Goal: Task Accomplishment & Management: Complete application form

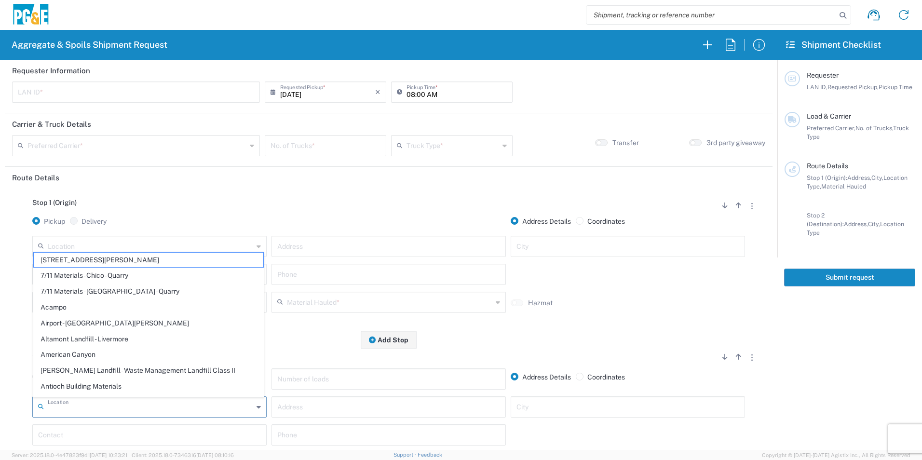
click at [95, 401] on input "text" at bounding box center [150, 406] width 205 height 17
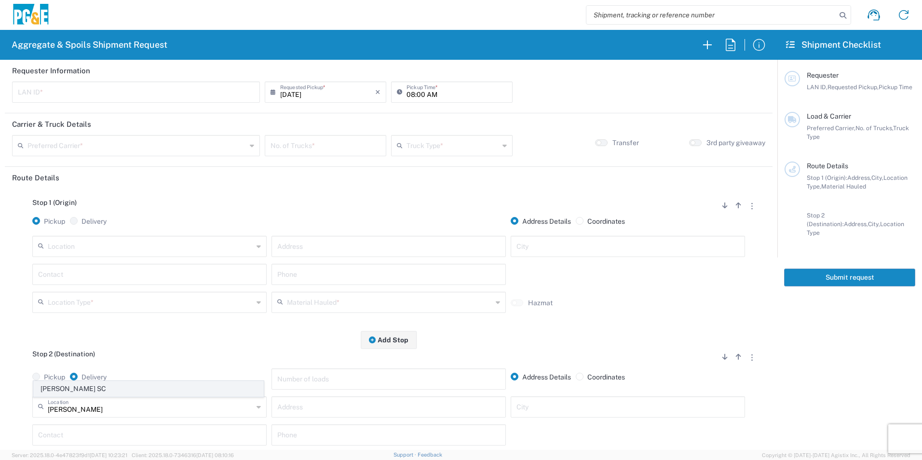
click at [100, 389] on span "Newman SC" at bounding box center [148, 388] width 229 height 15
type input "Newman SC"
type input "309 Merced St"
type input "Newman"
type input "Business No Loading Dock"
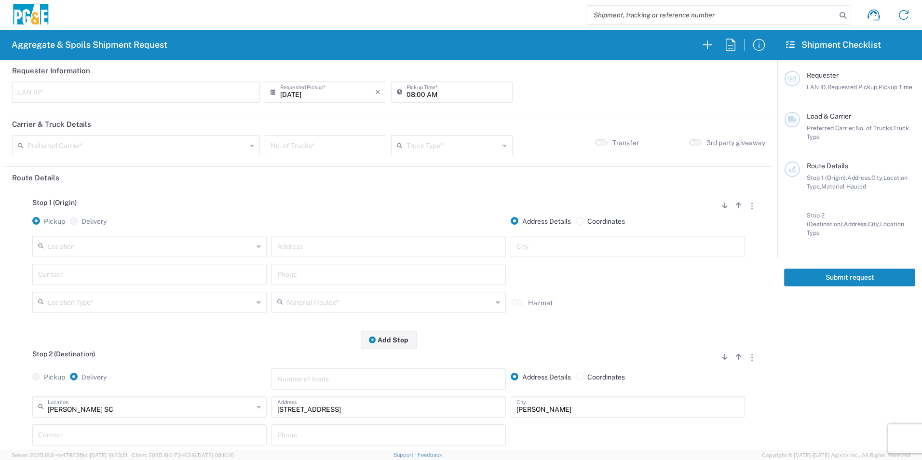
click at [148, 245] on input "text" at bounding box center [150, 245] width 205 height 17
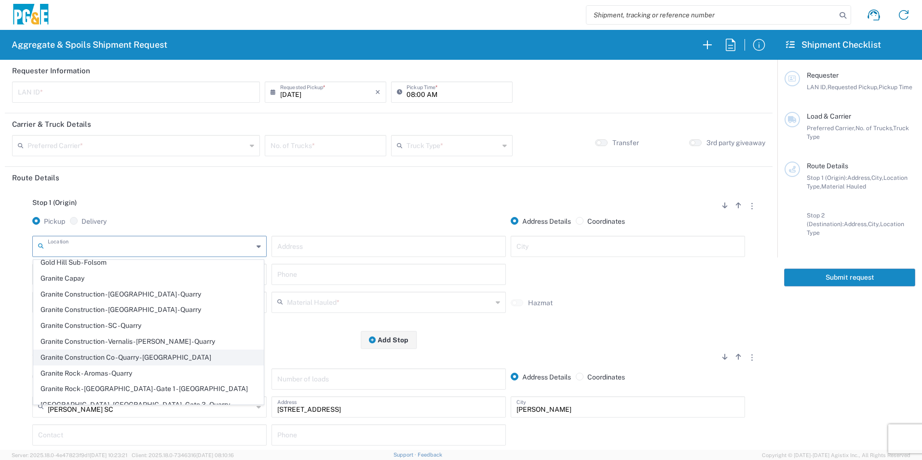
scroll to position [1253, 0]
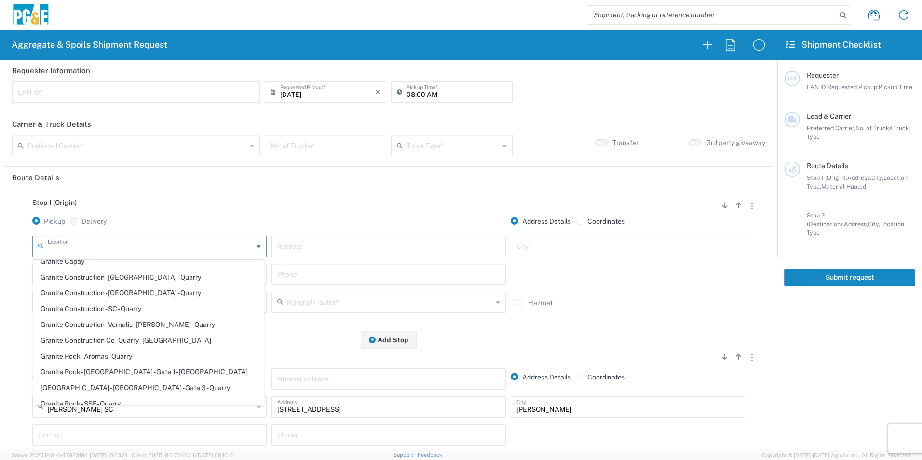
click at [261, 207] on div "Stop 1 (Origin) Add Stop Above Add Stop Below Remove Stop" at bounding box center [388, 208] width 753 height 18
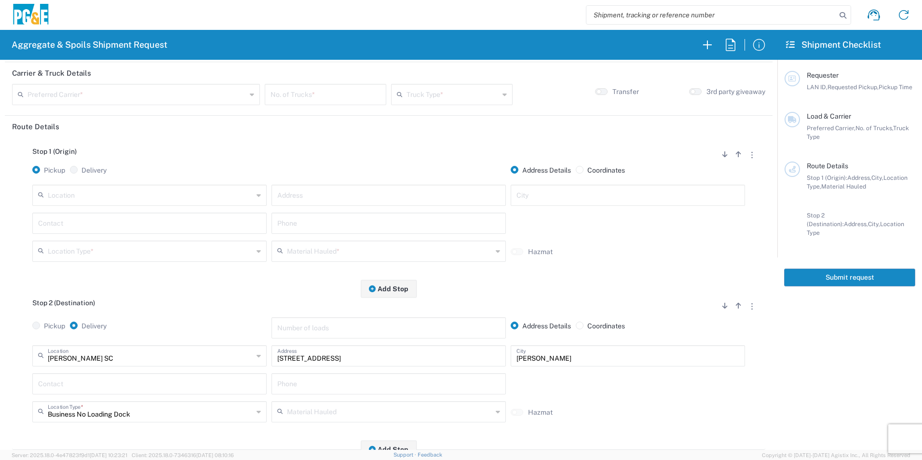
scroll to position [96, 0]
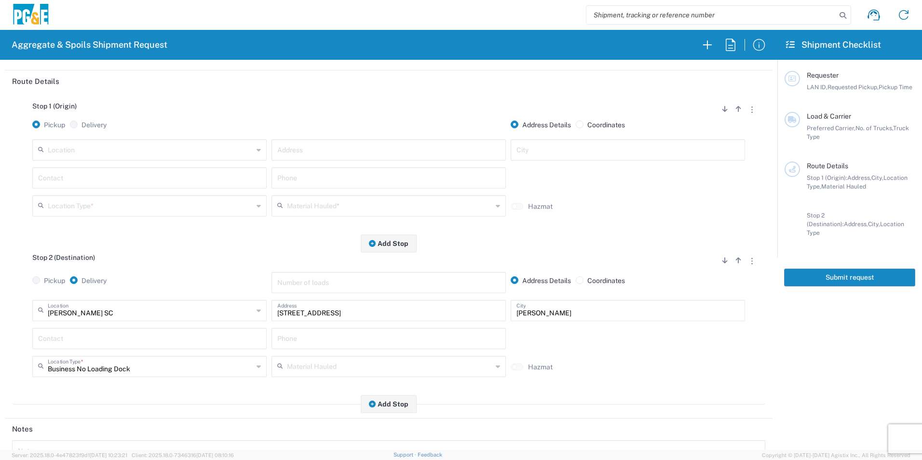
click at [133, 339] on input "text" at bounding box center [149, 337] width 223 height 17
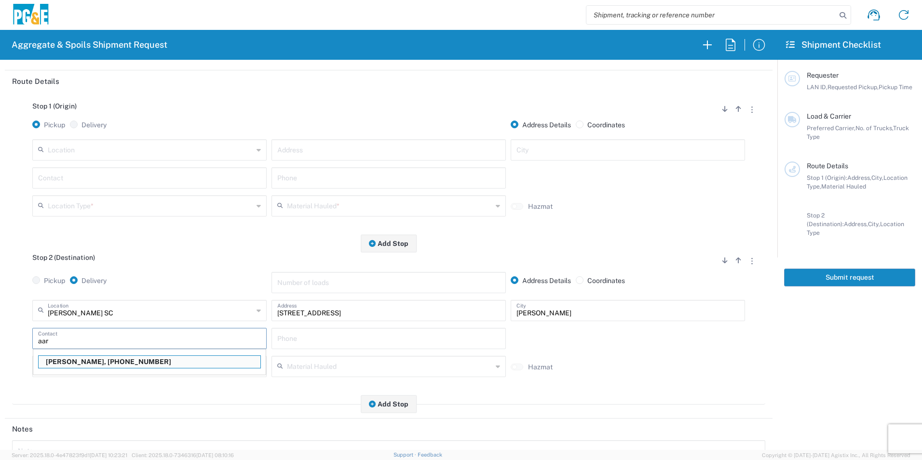
drag, startPoint x: 87, startPoint y: 359, endPoint x: 415, endPoint y: 376, distance: 328.7
click at [86, 359] on p "Aaron Buenrostro, 209-639-1674" at bounding box center [150, 362] width 222 height 12
type input "Aaron Buenrostro"
type input "209-639-1674"
click at [112, 154] on input "text" at bounding box center [150, 149] width 205 height 17
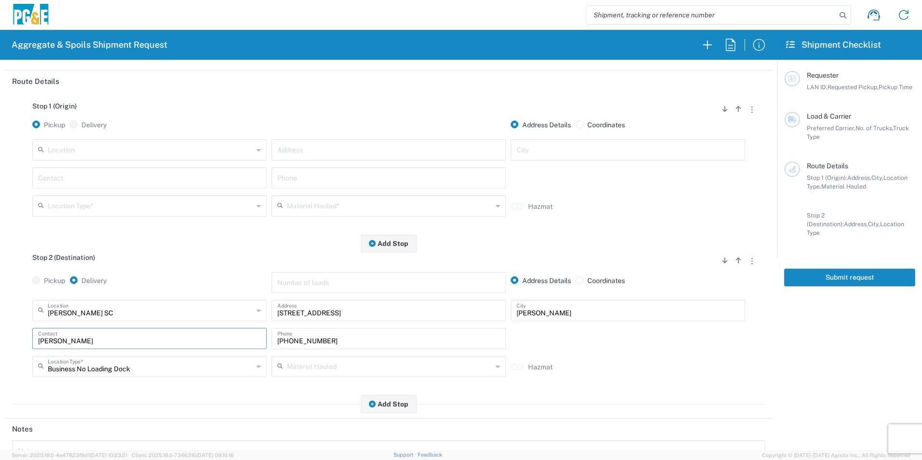
scroll to position [0, 0]
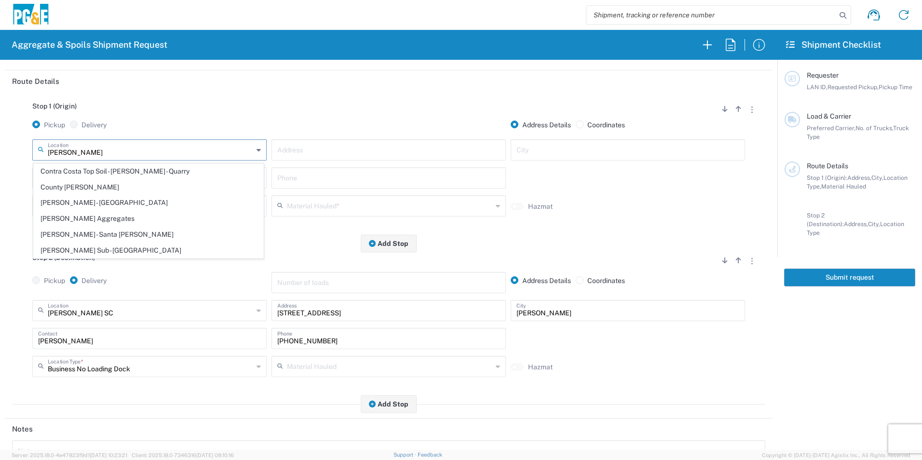
drag, startPoint x: 110, startPoint y: 217, endPoint x: 150, endPoint y: 221, distance: 40.2
click at [110, 217] on span "[PERSON_NAME] Aggregates" at bounding box center [148, 218] width 229 height 15
type input "[PERSON_NAME] Aggregates"
type input "12523 North, CA-59"
type input "Merced"
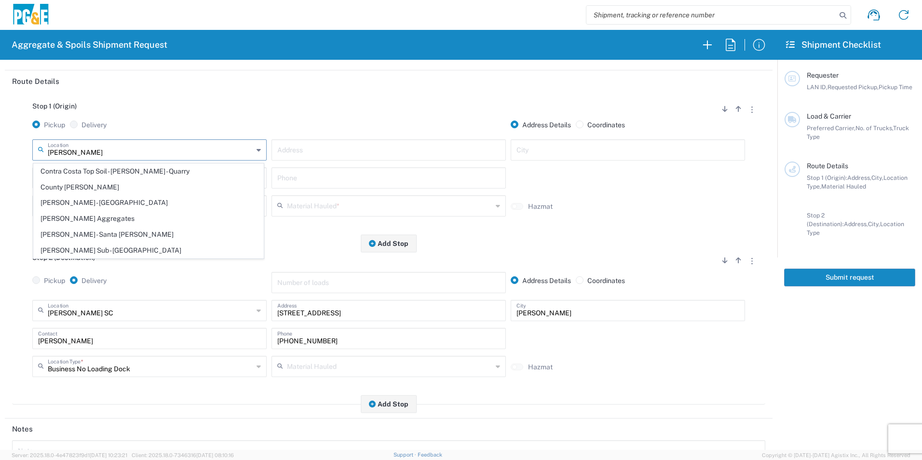
type input "Quarry"
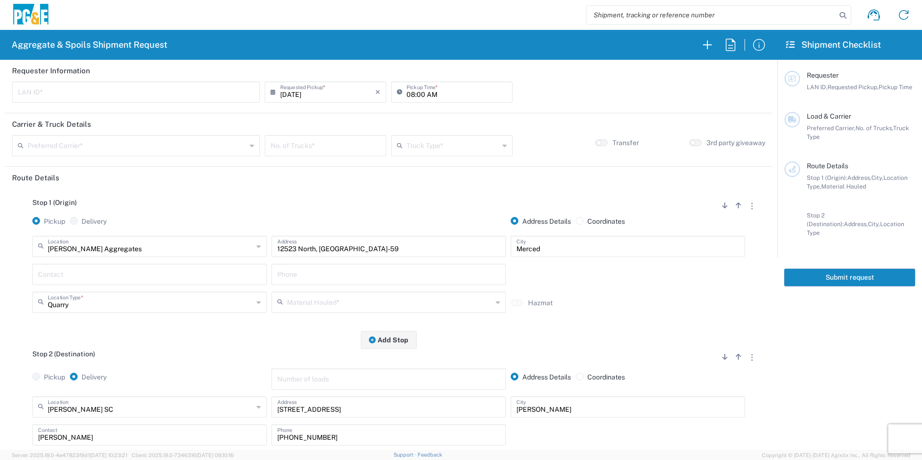
click at [99, 95] on input "text" at bounding box center [136, 91] width 236 height 17
type input "ADBG"
click at [411, 94] on input "08:00 AM" at bounding box center [456, 91] width 100 height 17
type input "06:00 AM"
click at [85, 147] on input "text" at bounding box center [136, 144] width 219 height 17
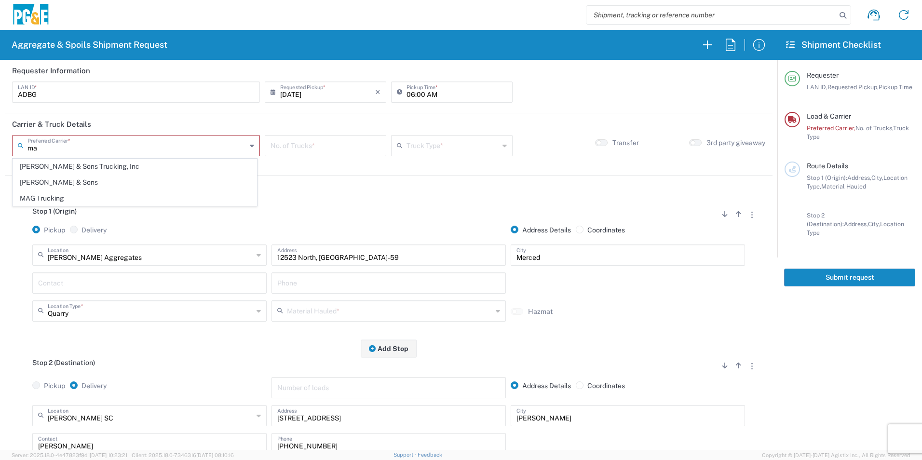
click at [46, 179] on span "[PERSON_NAME] & Sons" at bounding box center [134, 182] width 243 height 15
type input "[PERSON_NAME] & Sons"
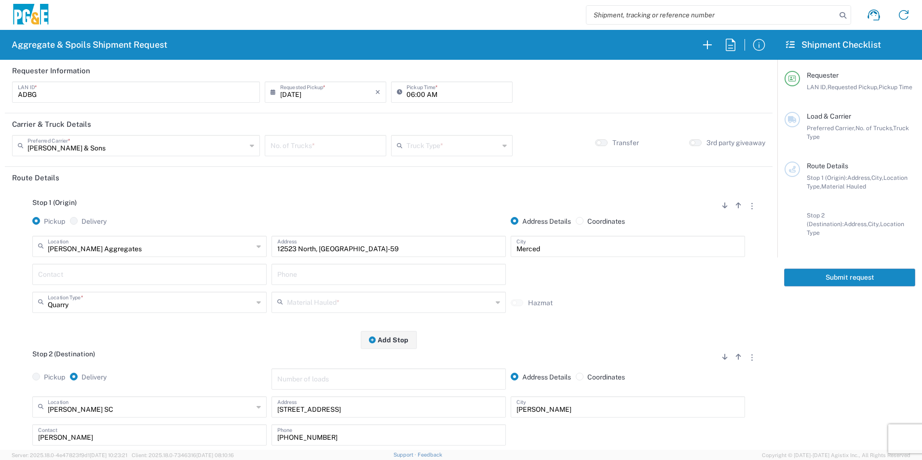
click at [334, 146] on input "number" at bounding box center [325, 144] width 110 height 17
type input "1"
click at [471, 146] on input "text" at bounding box center [452, 144] width 93 height 17
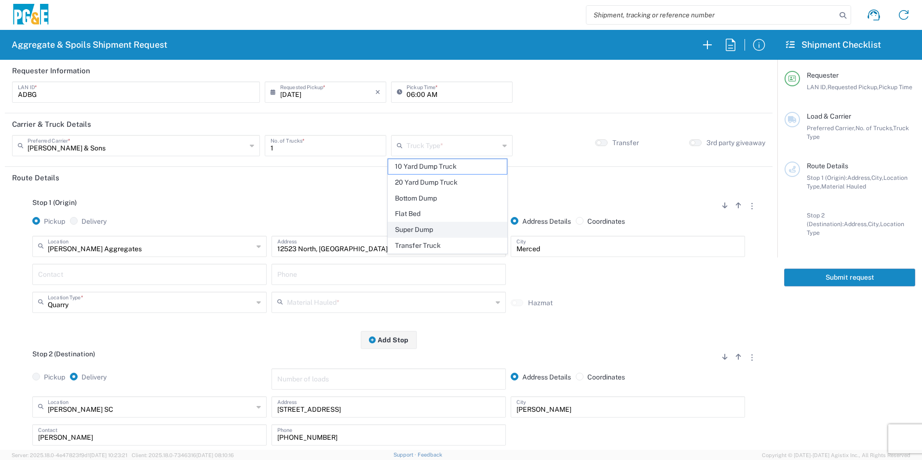
click at [439, 227] on span "Super Dump" at bounding box center [447, 229] width 118 height 15
type input "Super Dump"
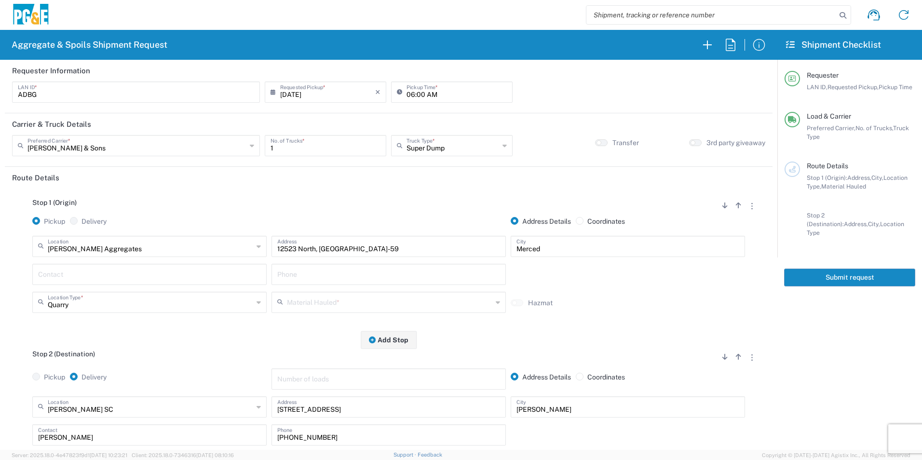
click at [100, 268] on input "text" at bounding box center [149, 273] width 223 height 17
click at [70, 295] on p "Aaron Buenrostro, 209-639-1674" at bounding box center [150, 298] width 222 height 12
type input "Aaron Buenrostro"
type input "209-639-1674"
click at [324, 299] on input "text" at bounding box center [389, 301] width 205 height 17
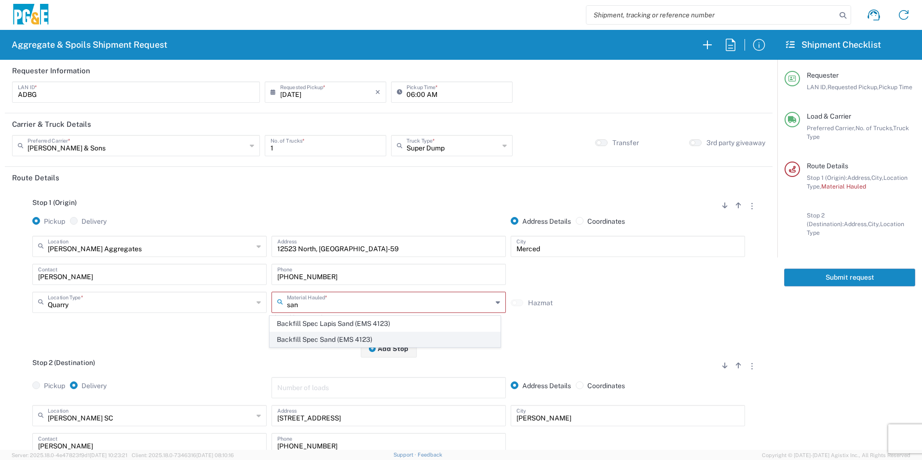
click at [301, 342] on span "Backfill Spec Sand (EMS 4123)" at bounding box center [384, 339] width 229 height 15
type input "Backfill Spec Sand (EMS 4123)"
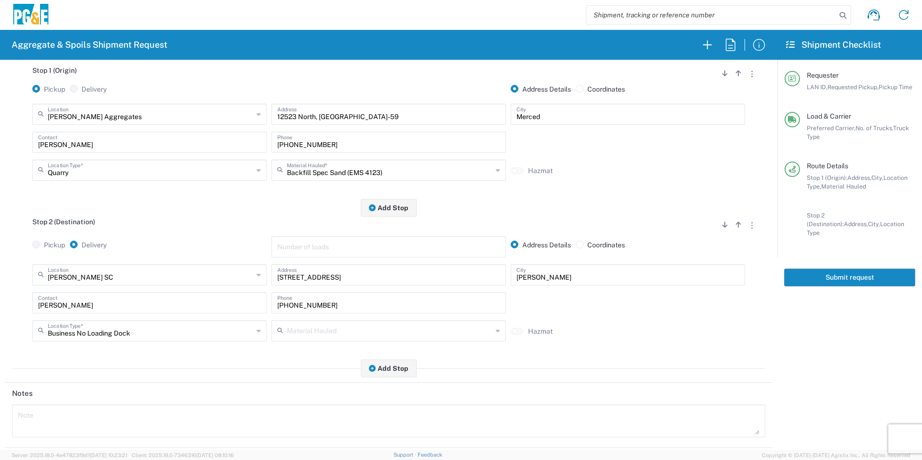
scroll to position [193, 0]
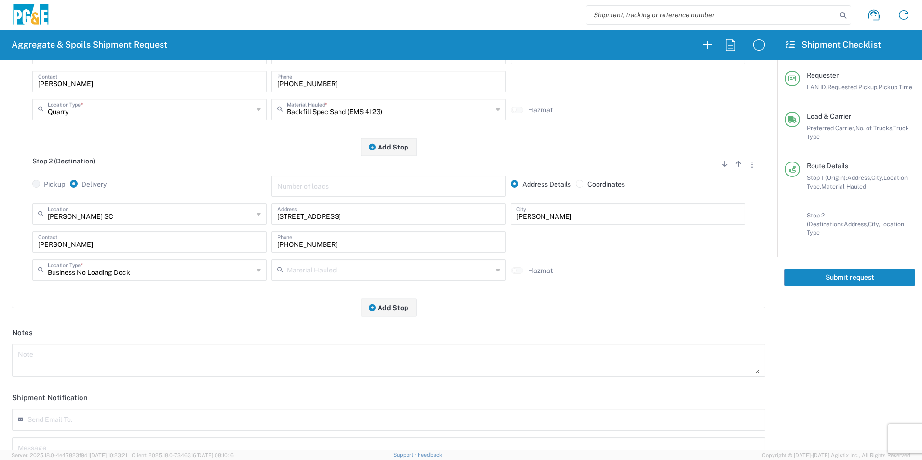
click at [58, 364] on textarea at bounding box center [388, 360] width 741 height 27
drag, startPoint x: -2, startPoint y: 344, endPoint x: 0, endPoint y: 311, distance: 33.3
click at [0, 312] on html "Aggregate & Spoils Shipment Request Requester Information ADBG LAN ID * 09/03/2…" at bounding box center [461, 230] width 922 height 460
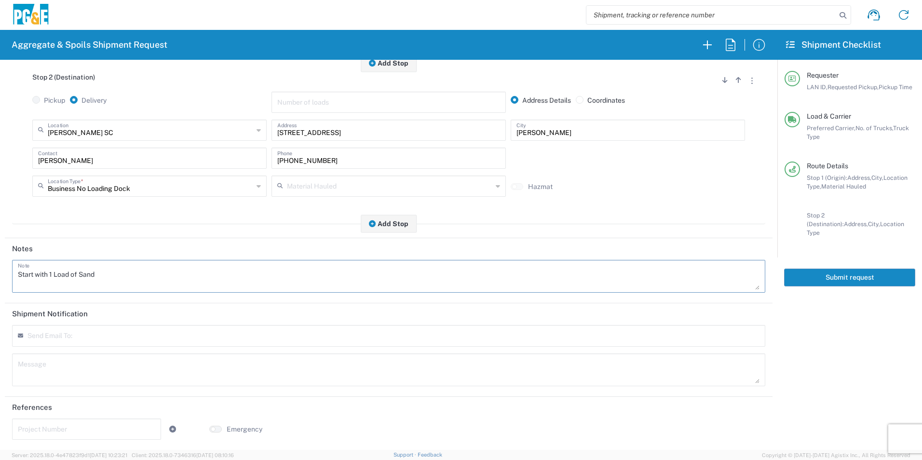
scroll to position [278, 0]
type textarea "Start with 1 Load of Sand"
click at [65, 357] on textarea at bounding box center [388, 369] width 741 height 27
paste textarea "Start with 1 Load of Sand"
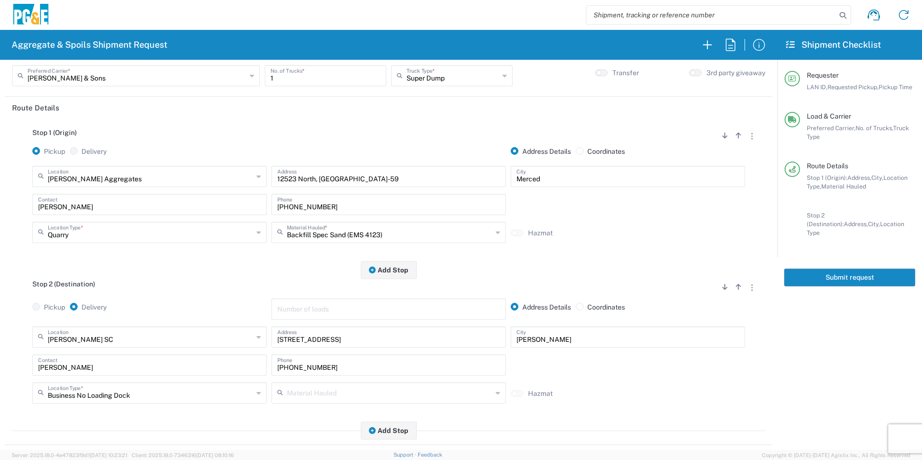
scroll to position [0, 0]
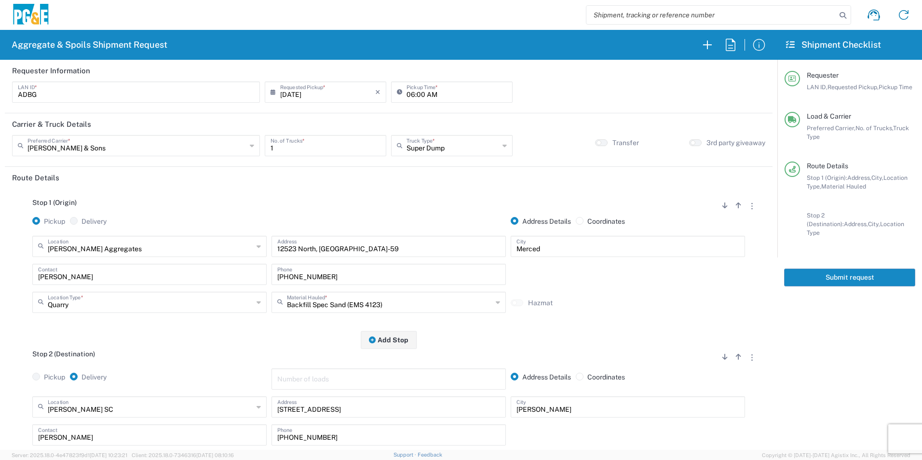
type textarea "Start with 1 Load of Sand"
click at [856, 268] on button "Submit request" at bounding box center [849, 277] width 131 height 18
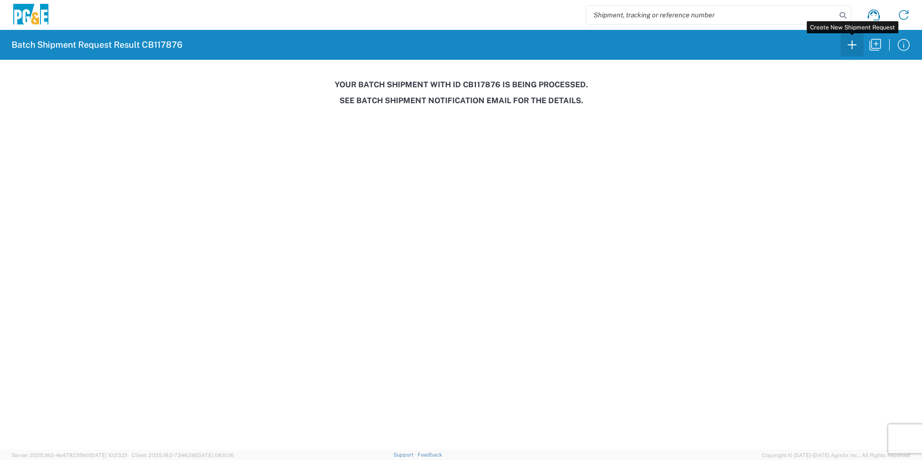
click at [856, 43] on icon "button" at bounding box center [851, 44] width 15 height 15
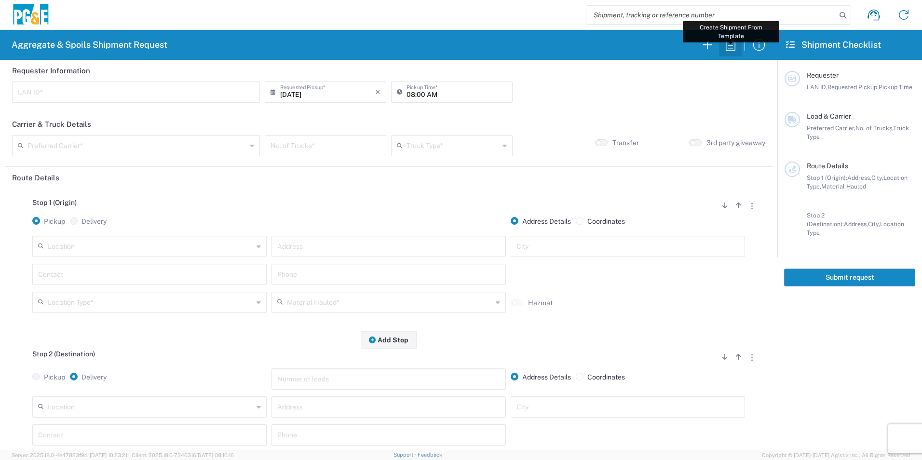
click at [734, 46] on icon "button" at bounding box center [730, 44] width 15 height 15
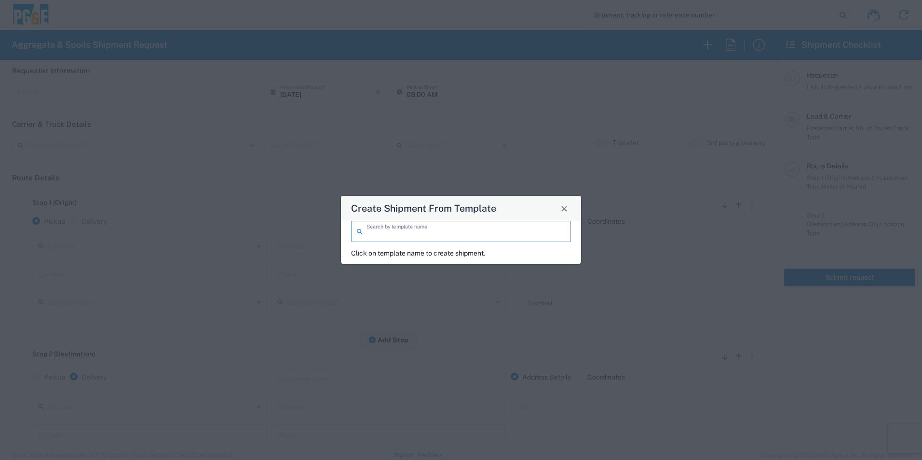
click at [556, 226] on input "search" at bounding box center [465, 230] width 199 height 17
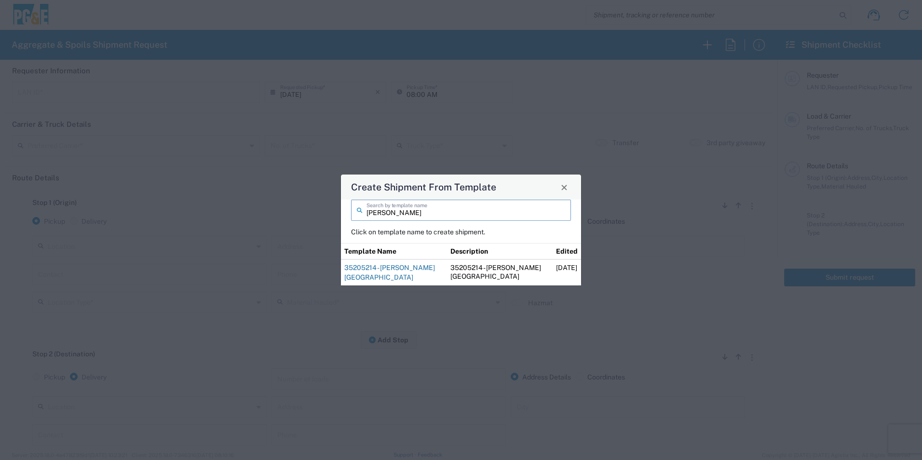
type input "alfredo"
click at [409, 267] on link "35205214 - Alfredo Union City" at bounding box center [389, 272] width 91 height 17
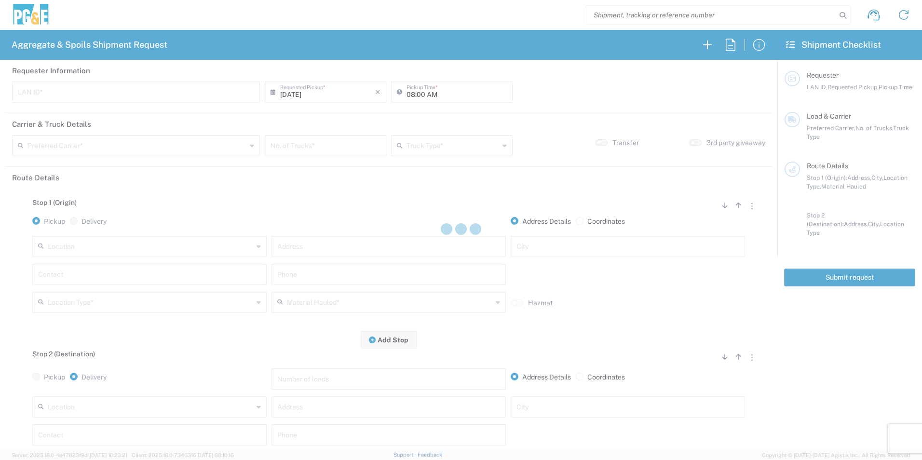
type input "RXIN"
type input "101 Trucking"
type input "20 Yard Dump Truck"
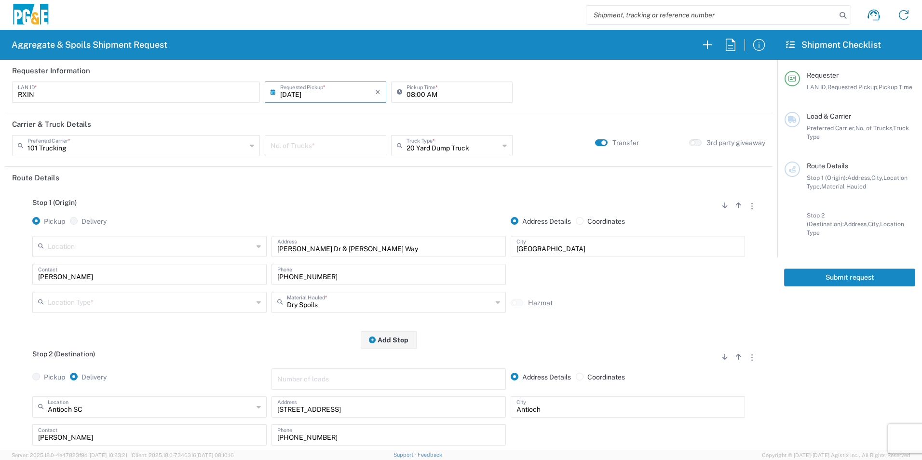
click at [309, 140] on input "number" at bounding box center [325, 144] width 110 height 17
type input "4"
click at [413, 147] on input "text" at bounding box center [452, 144] width 93 height 17
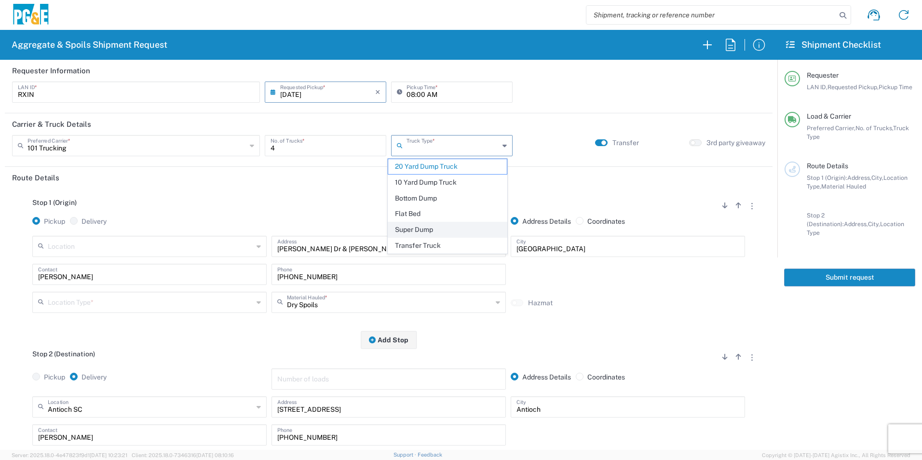
click at [417, 228] on span "Super Dump" at bounding box center [447, 229] width 118 height 15
type input "Super Dump"
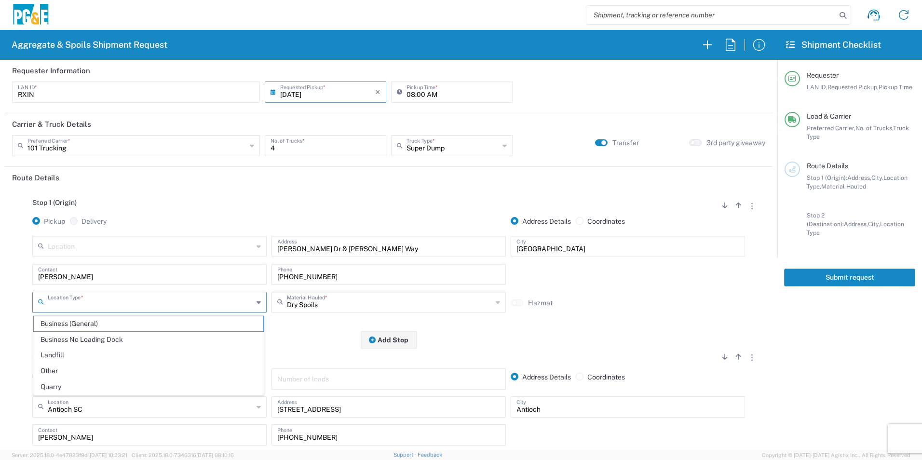
click at [108, 296] on input "text" at bounding box center [150, 301] width 205 height 17
click at [68, 369] on span "Other" at bounding box center [148, 370] width 229 height 15
type input "Other"
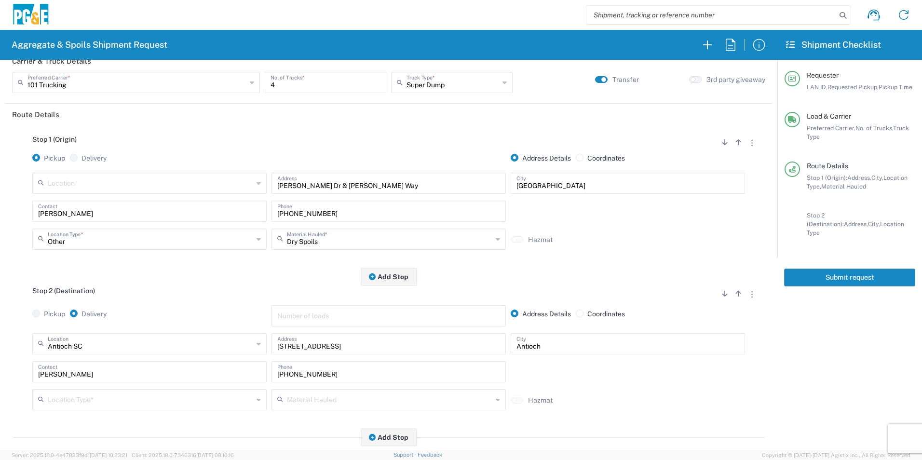
scroll to position [145, 0]
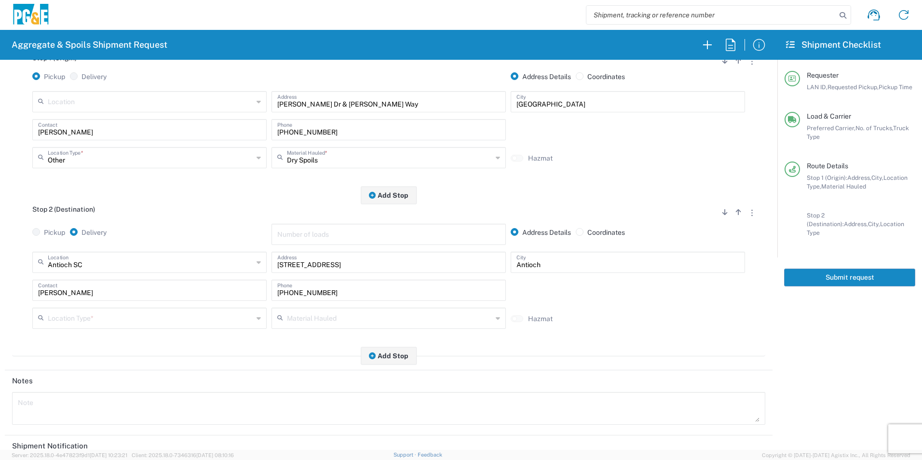
drag, startPoint x: 65, startPoint y: 320, endPoint x: 63, endPoint y: 324, distance: 5.2
click at [65, 319] on input "text" at bounding box center [150, 317] width 205 height 17
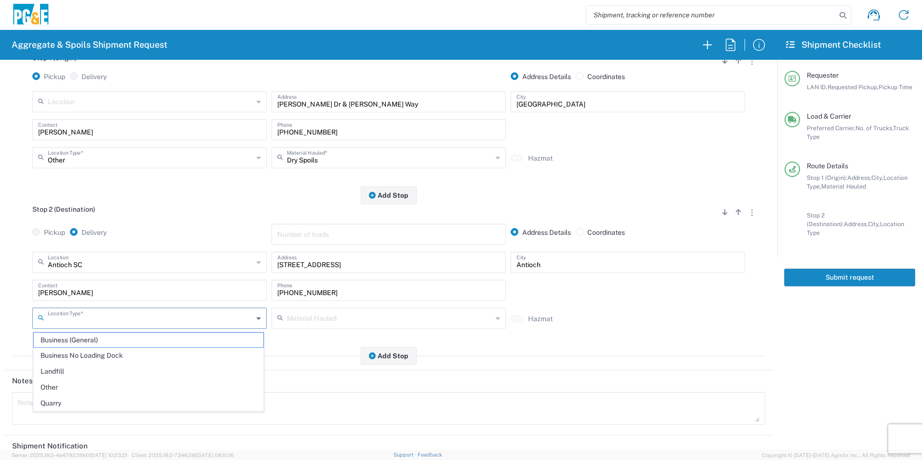
click at [65, 356] on span "Business No Loading Dock" at bounding box center [148, 355] width 229 height 15
type input "Business No Loading Dock"
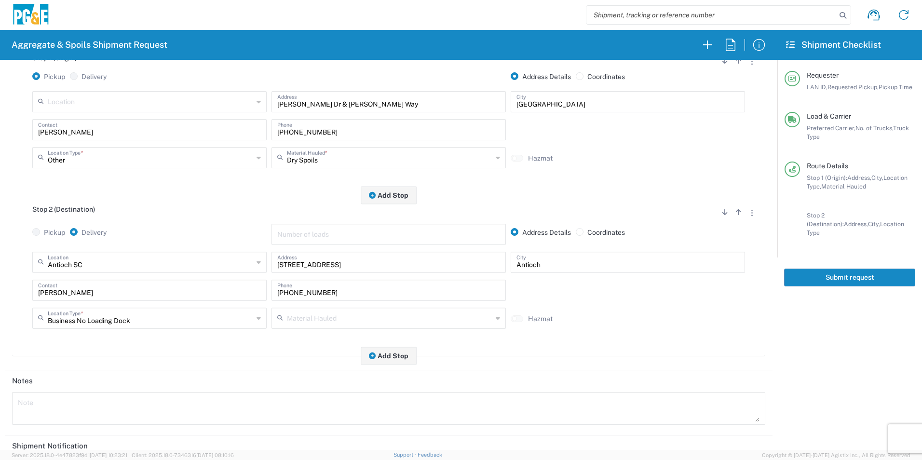
scroll to position [279, 0]
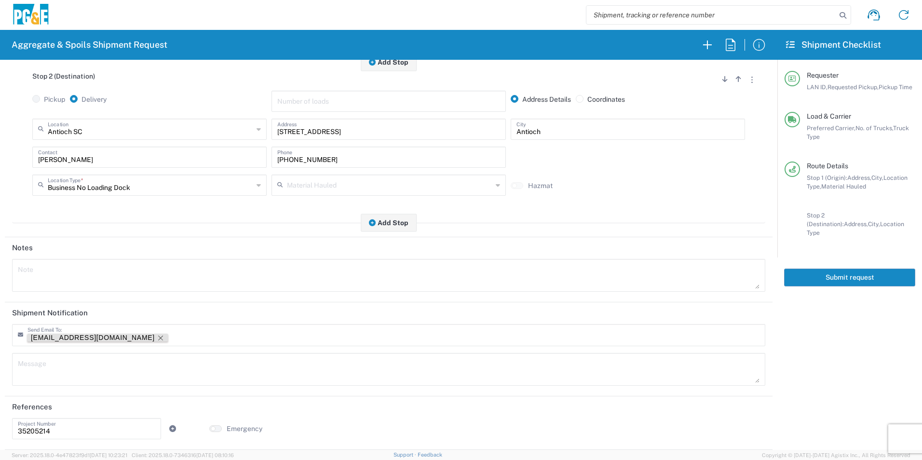
click at [157, 336] on icon "Remove tag" at bounding box center [161, 338] width 8 height 8
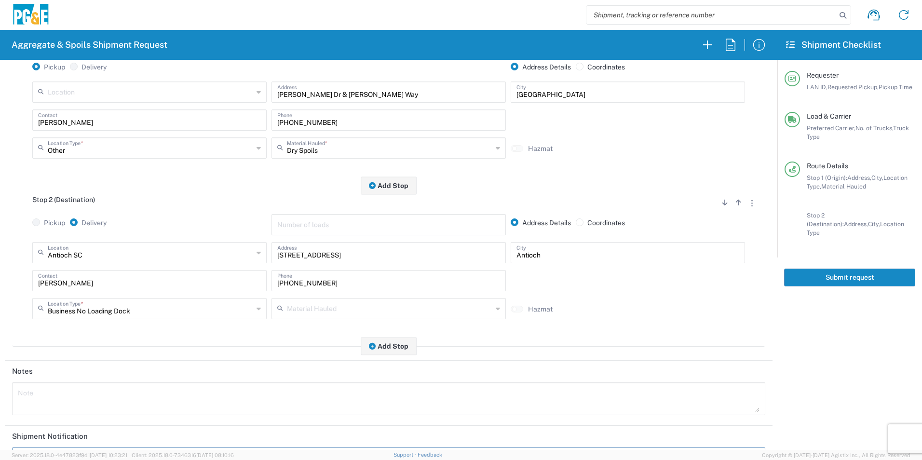
scroll to position [0, 0]
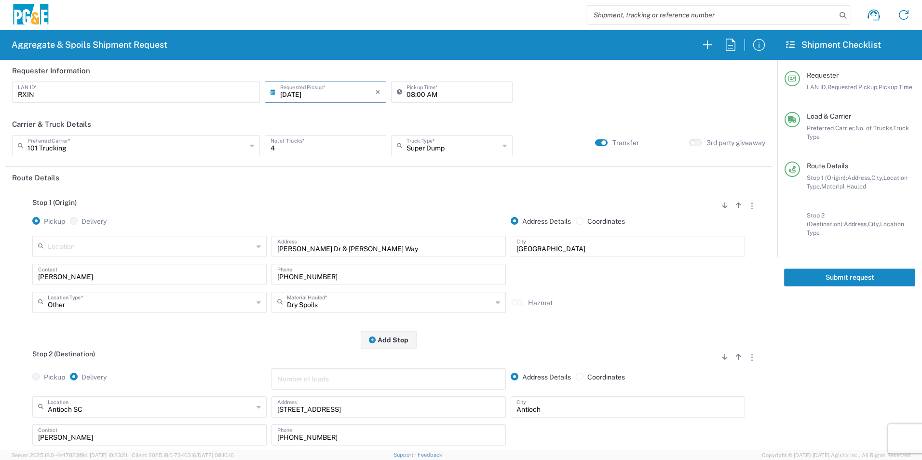
click at [837, 269] on button "Submit request" at bounding box center [849, 277] width 131 height 18
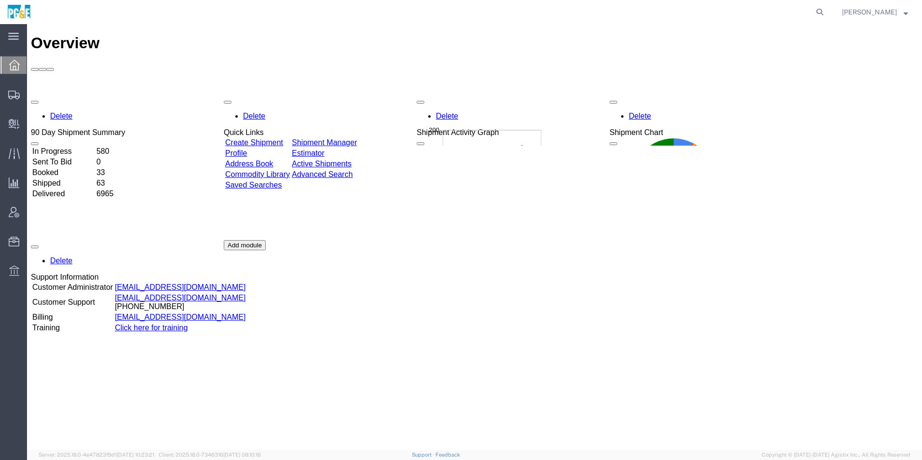
click at [354, 138] on link "Shipment Manager" at bounding box center [324, 142] width 65 height 8
